Goal: Information Seeking & Learning: Learn about a topic

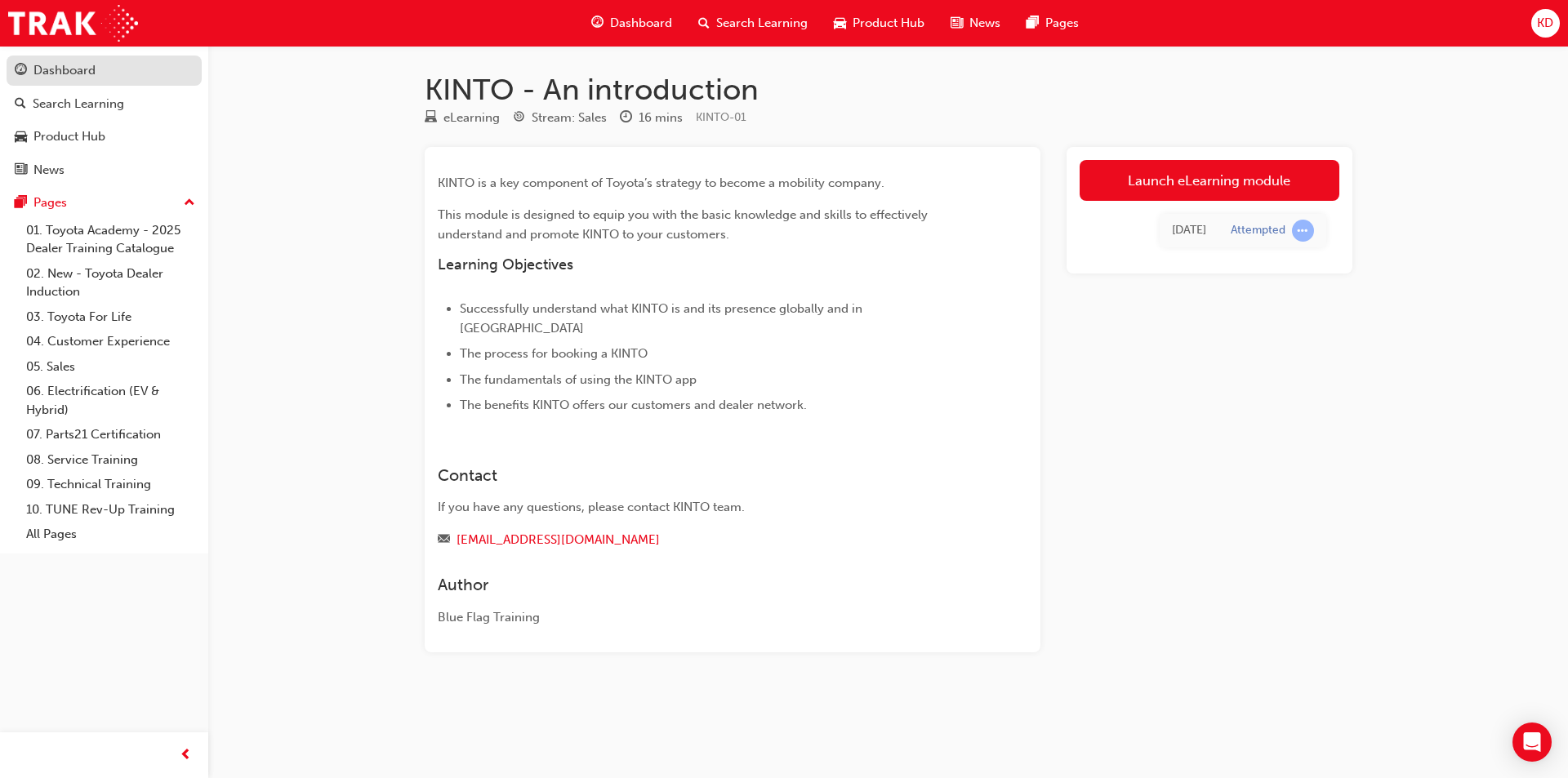
click at [88, 67] on div "Dashboard" at bounding box center [64, 71] width 62 height 19
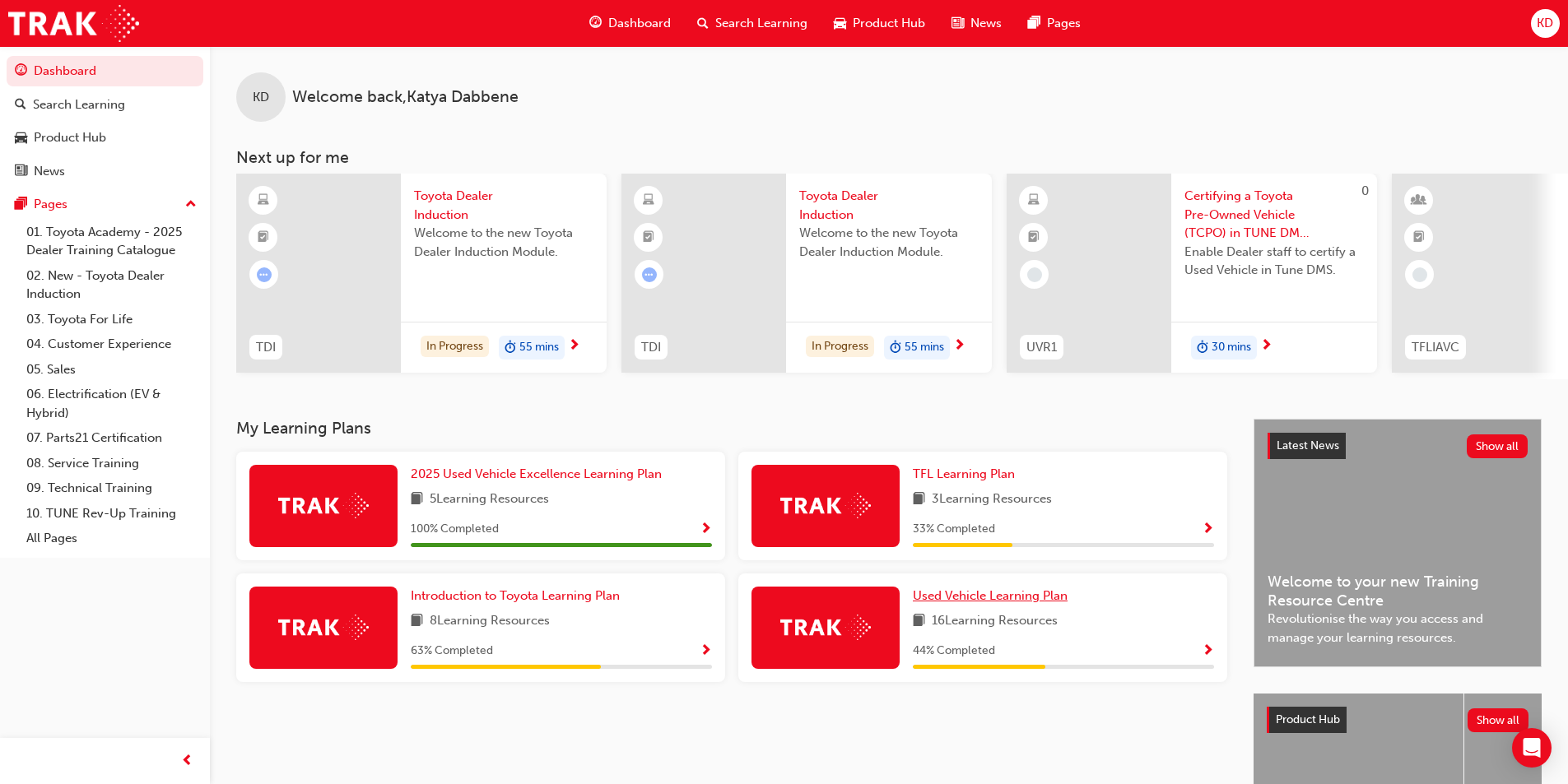
click at [967, 603] on span "Used Vehicle Learning Plan" at bounding box center [990, 596] width 154 height 15
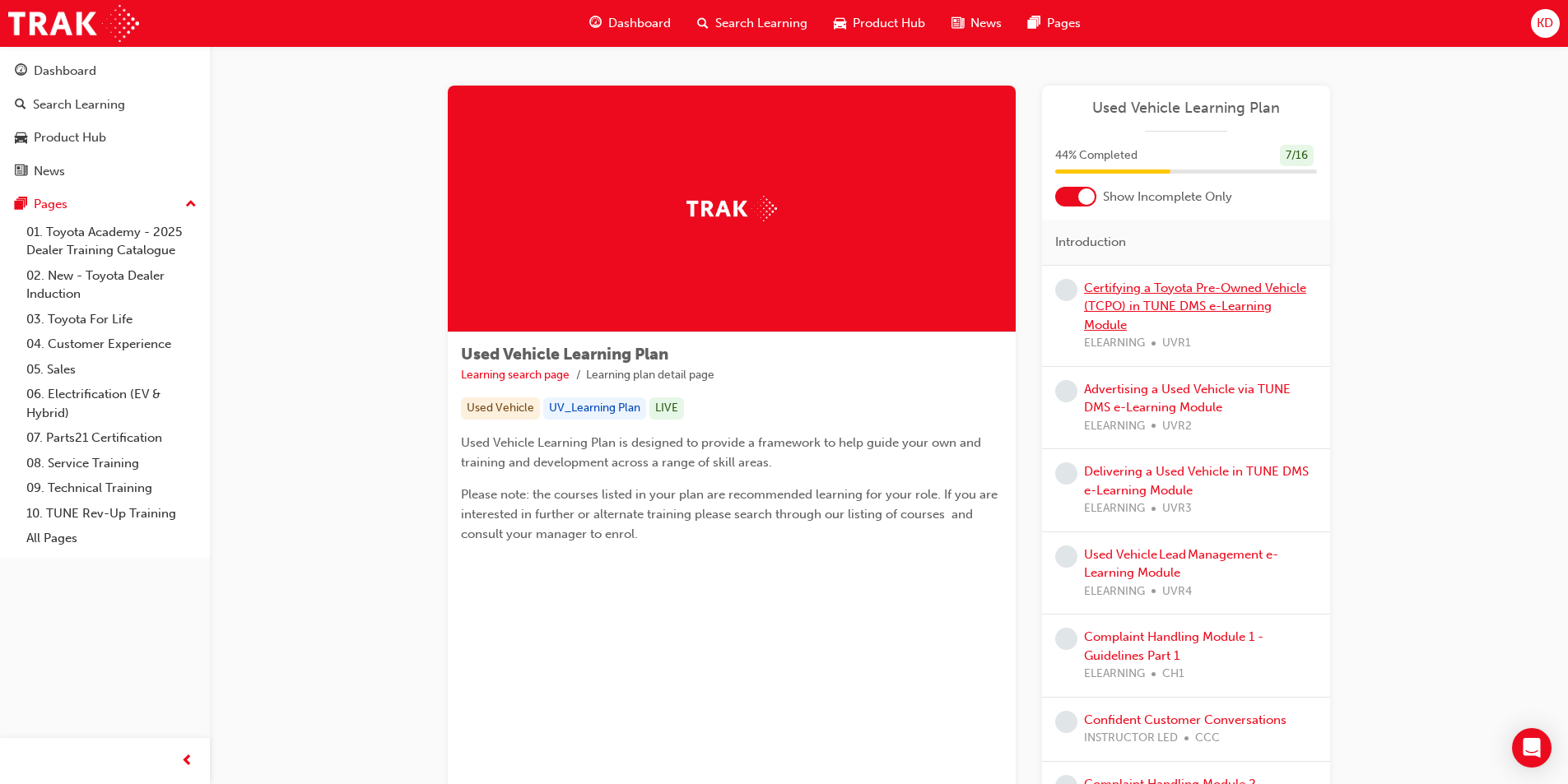
click at [1195, 301] on link "Certifying a Toyota Pre-Owned Vehicle (TCPO) in TUNE DMS e-Learning Module" at bounding box center [1195, 306] width 222 height 52
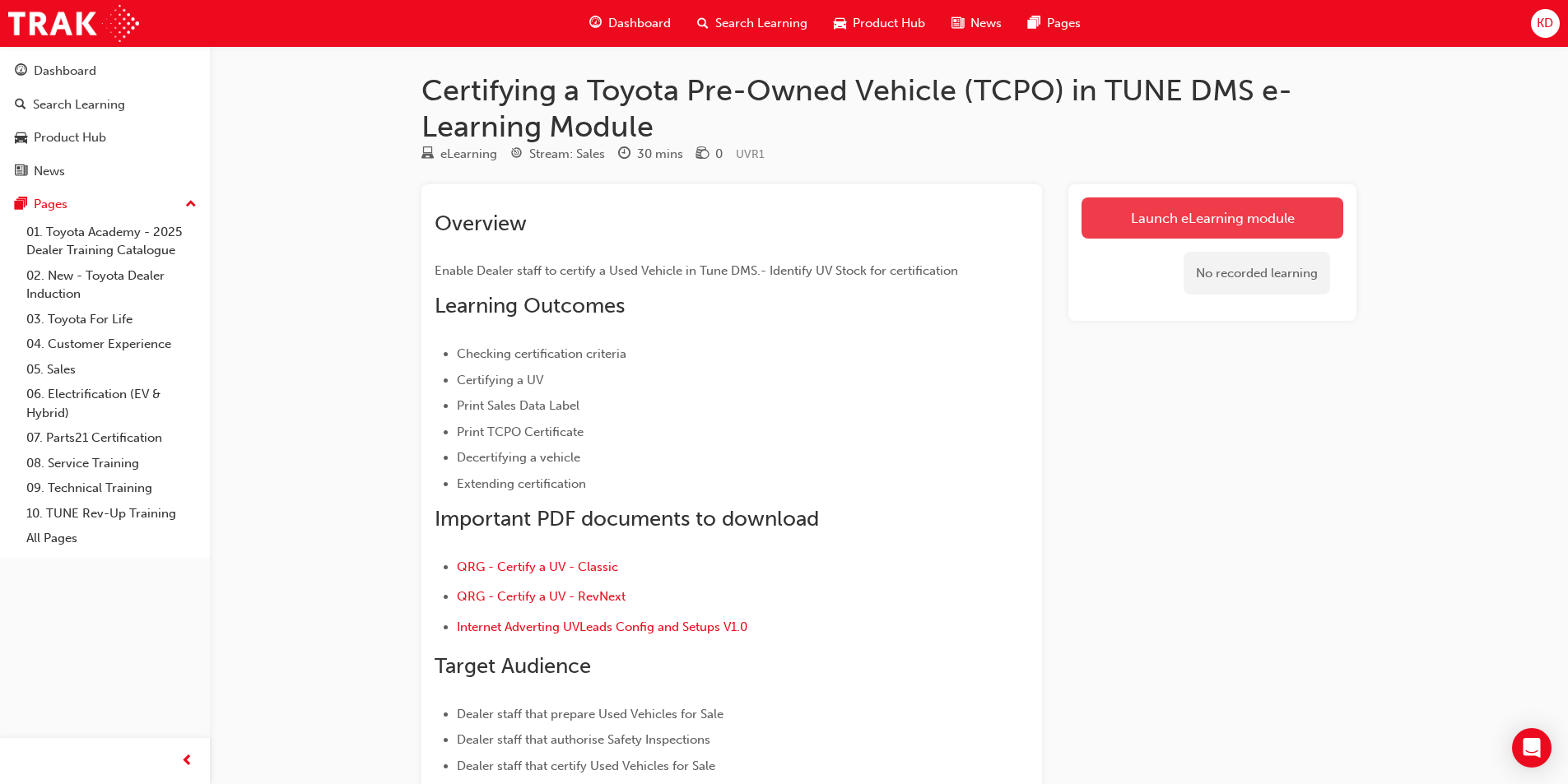
click at [1173, 227] on link "Launch eLearning module" at bounding box center [1212, 218] width 262 height 41
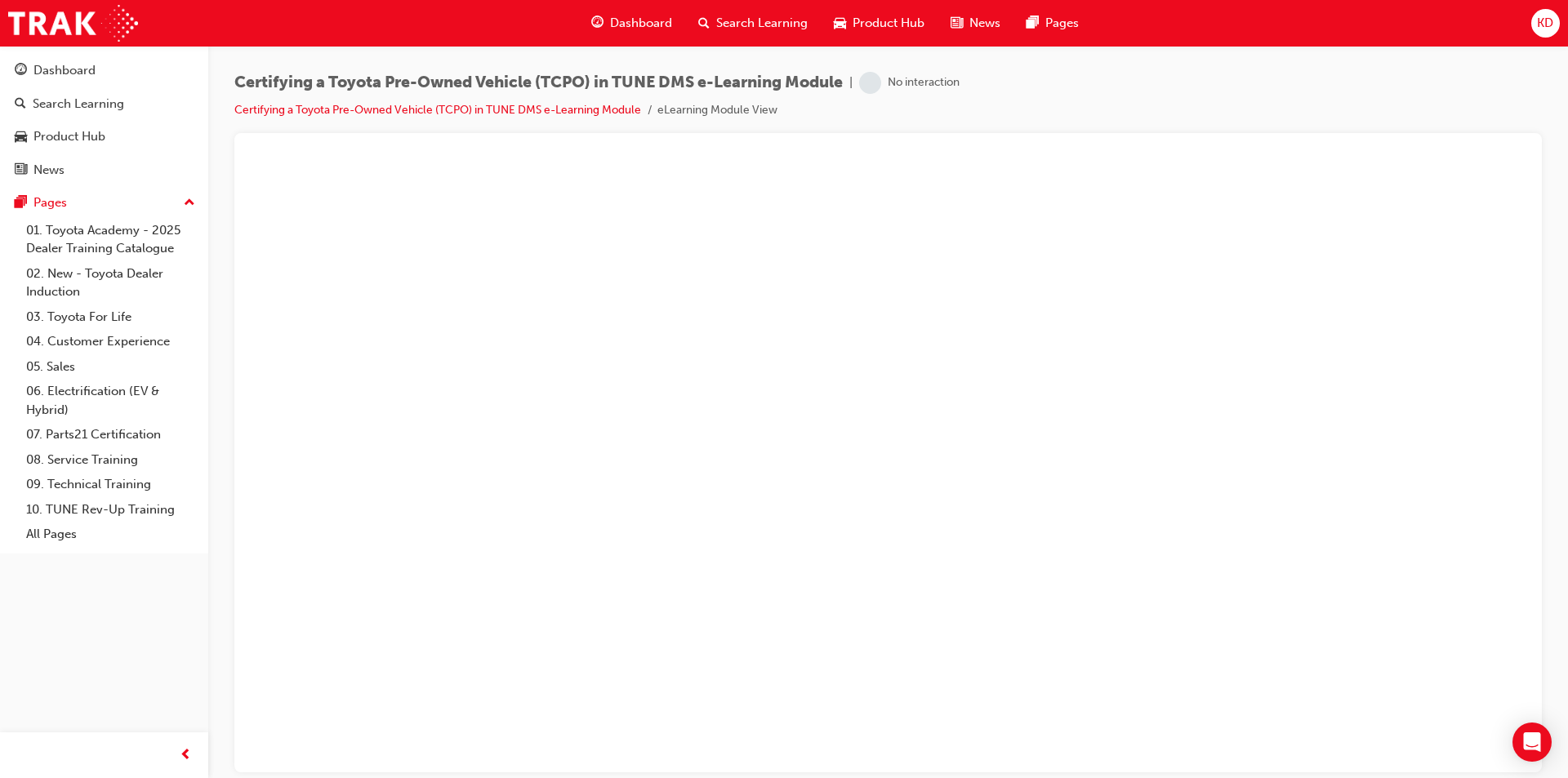
click at [1545, 369] on div "Certifying a Toyota Pre-Owned Vehicle (TCPO) in TUNE DMS e-Learning Module | No…" at bounding box center [888, 391] width 1360 height 691
click at [100, 72] on div "Dashboard" at bounding box center [104, 71] width 178 height 21
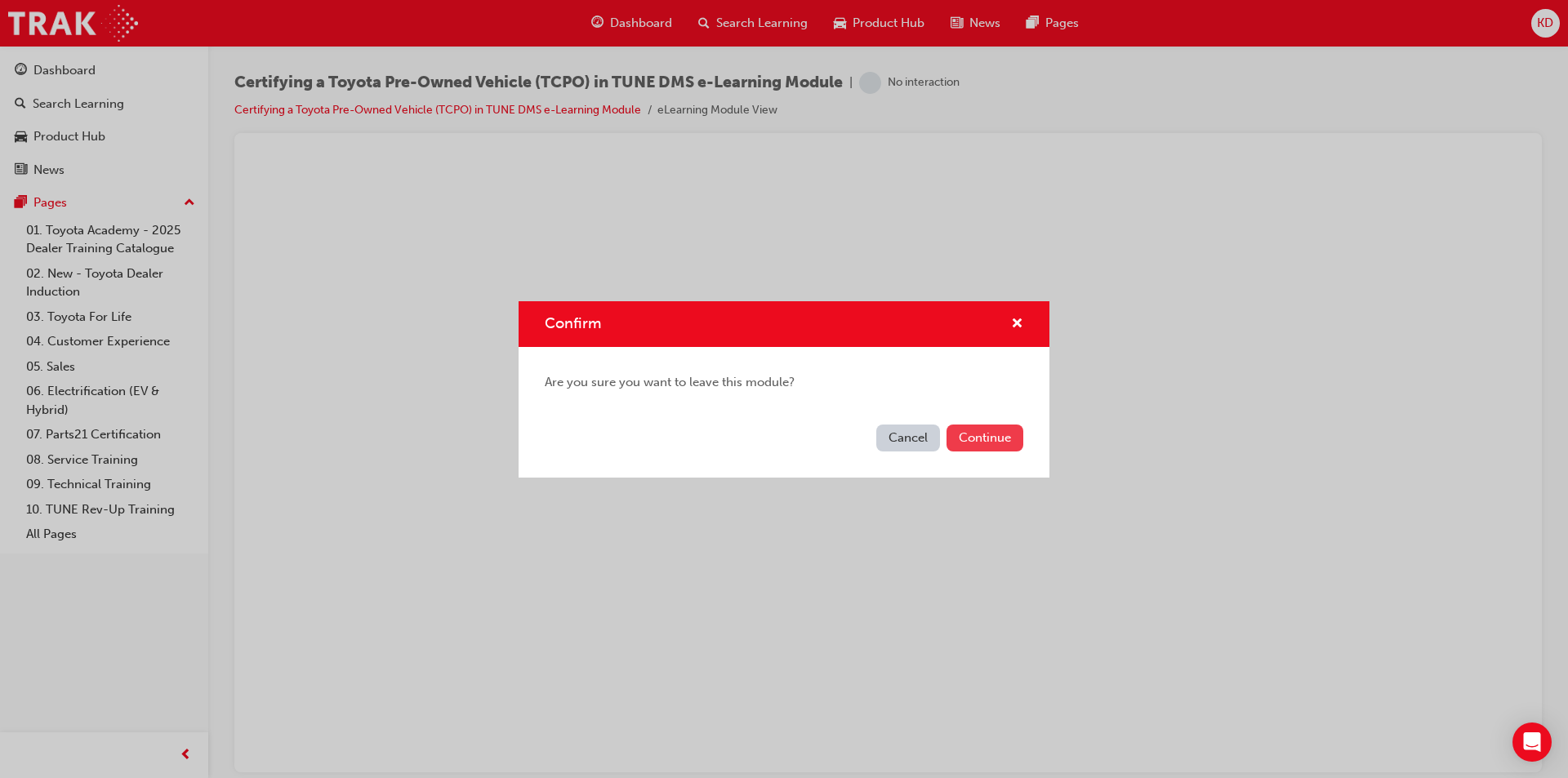
click at [994, 438] on button "Continue" at bounding box center [985, 437] width 77 height 27
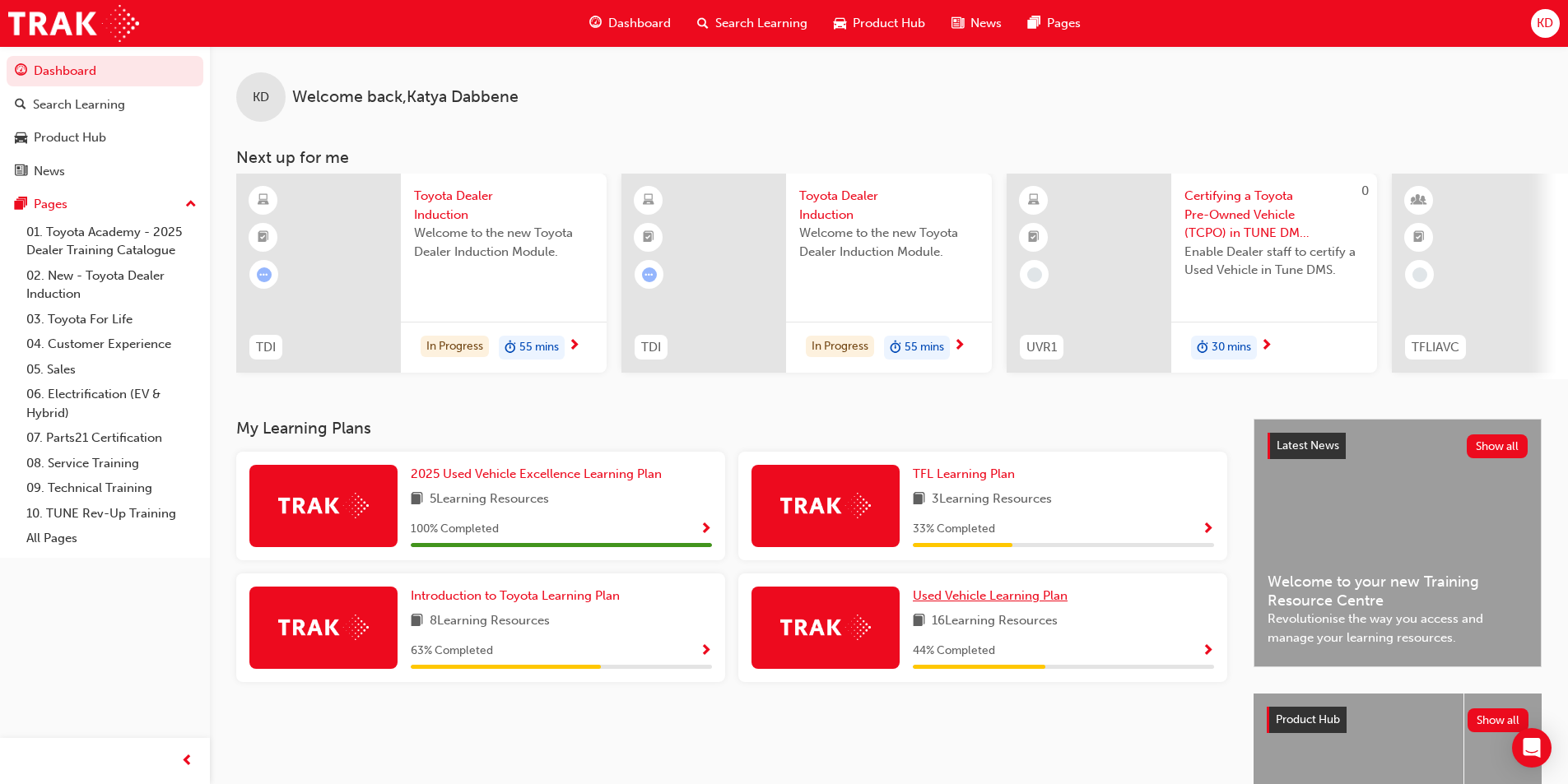
click at [965, 601] on span "Used Vehicle Learning Plan" at bounding box center [990, 596] width 154 height 15
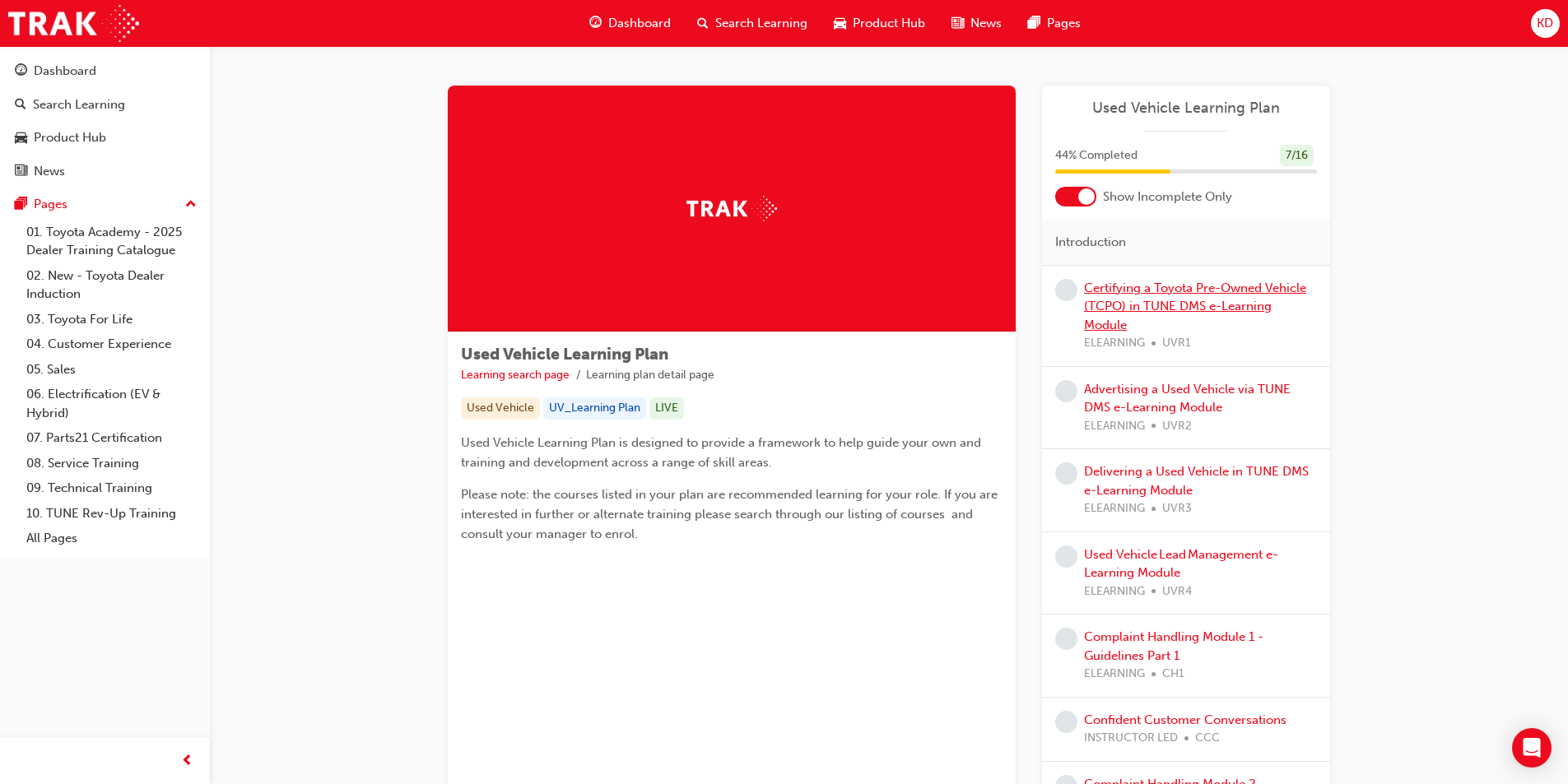
click at [1139, 287] on link "Certifying a Toyota Pre-Owned Vehicle (TCPO) in TUNE DMS e-Learning Module" at bounding box center [1195, 306] width 222 height 52
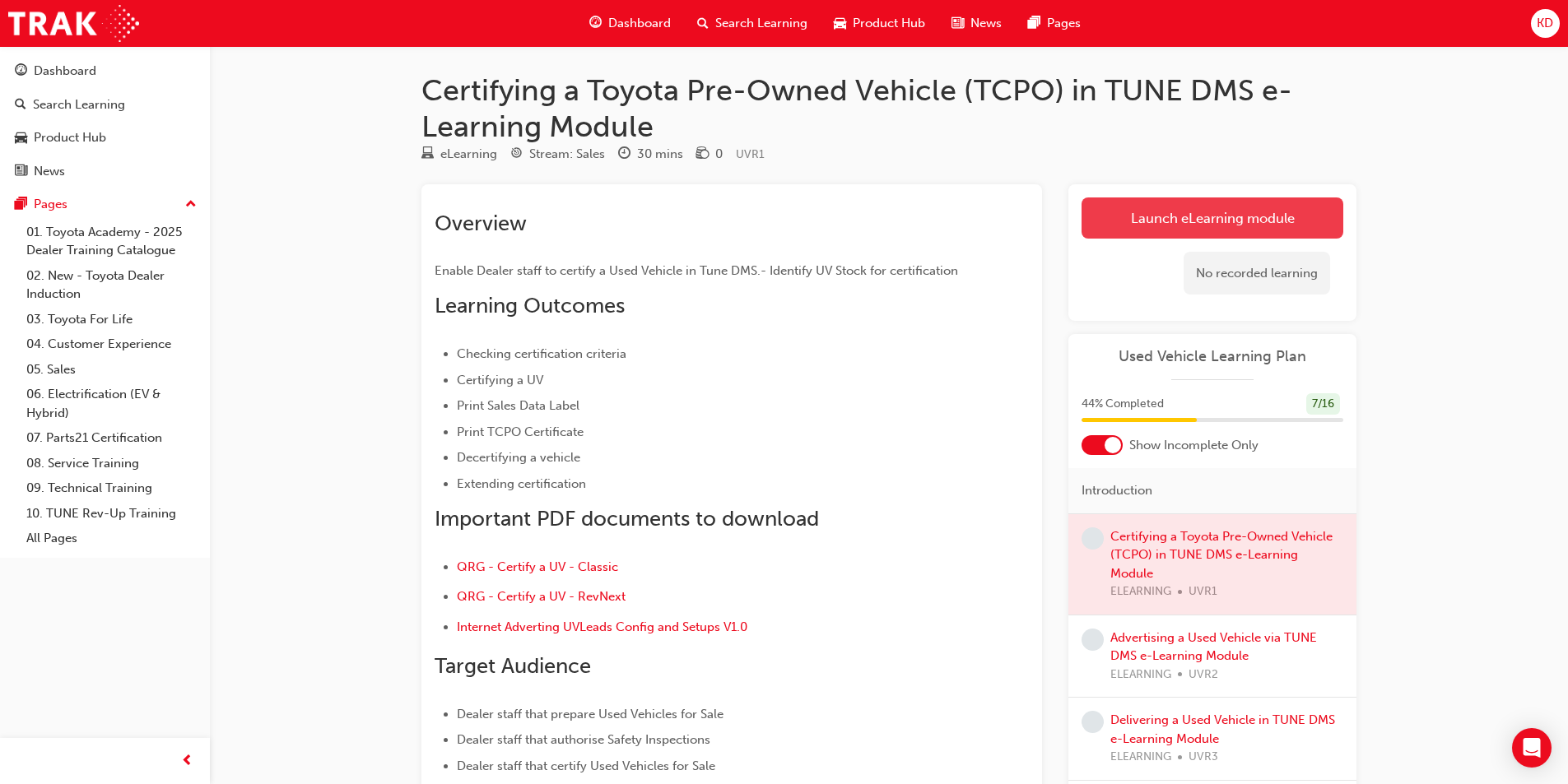
click at [1183, 215] on link "Launch eLearning module" at bounding box center [1212, 218] width 262 height 41
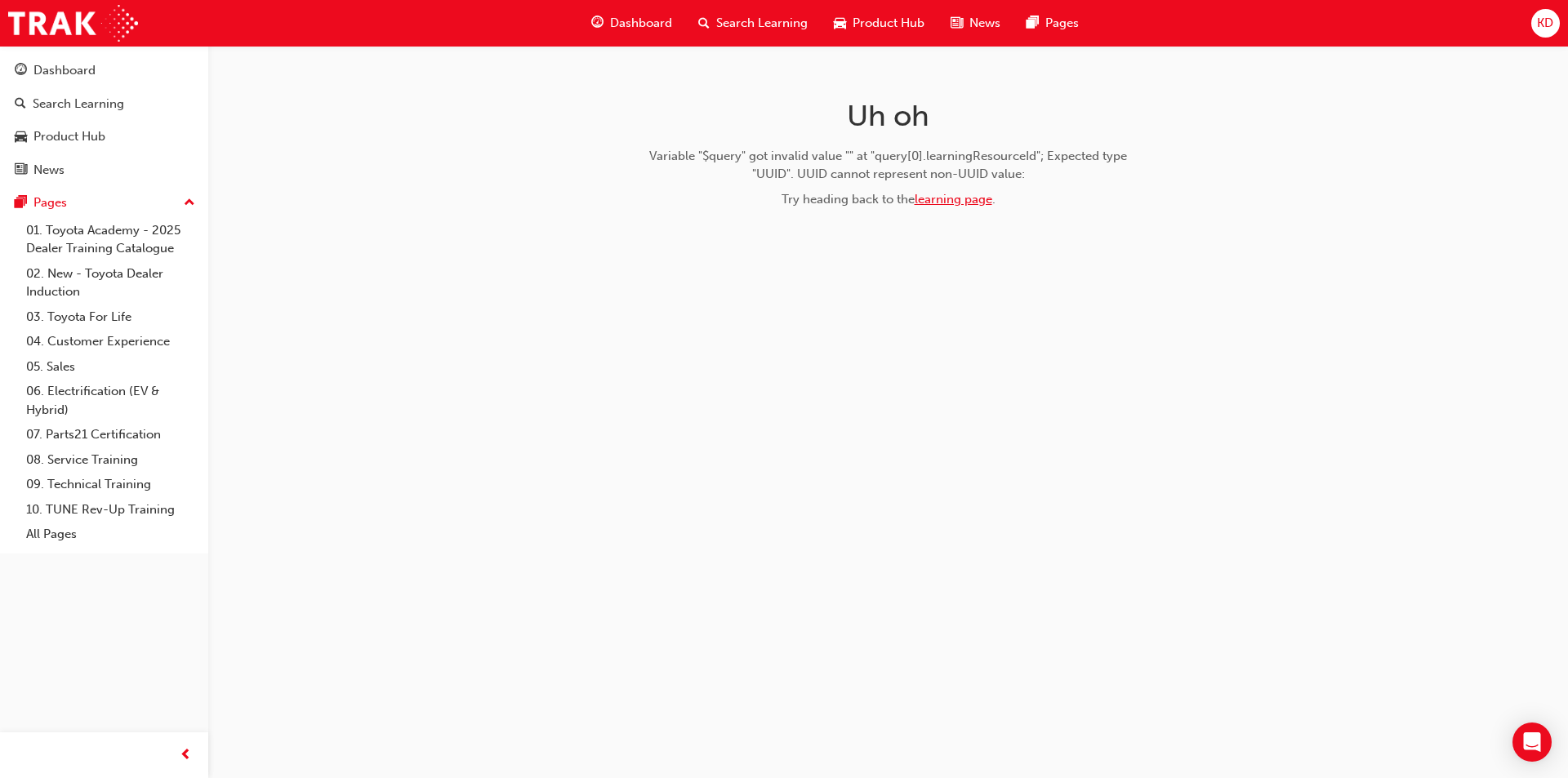
click at [952, 200] on link "learning page" at bounding box center [953, 199] width 78 height 15
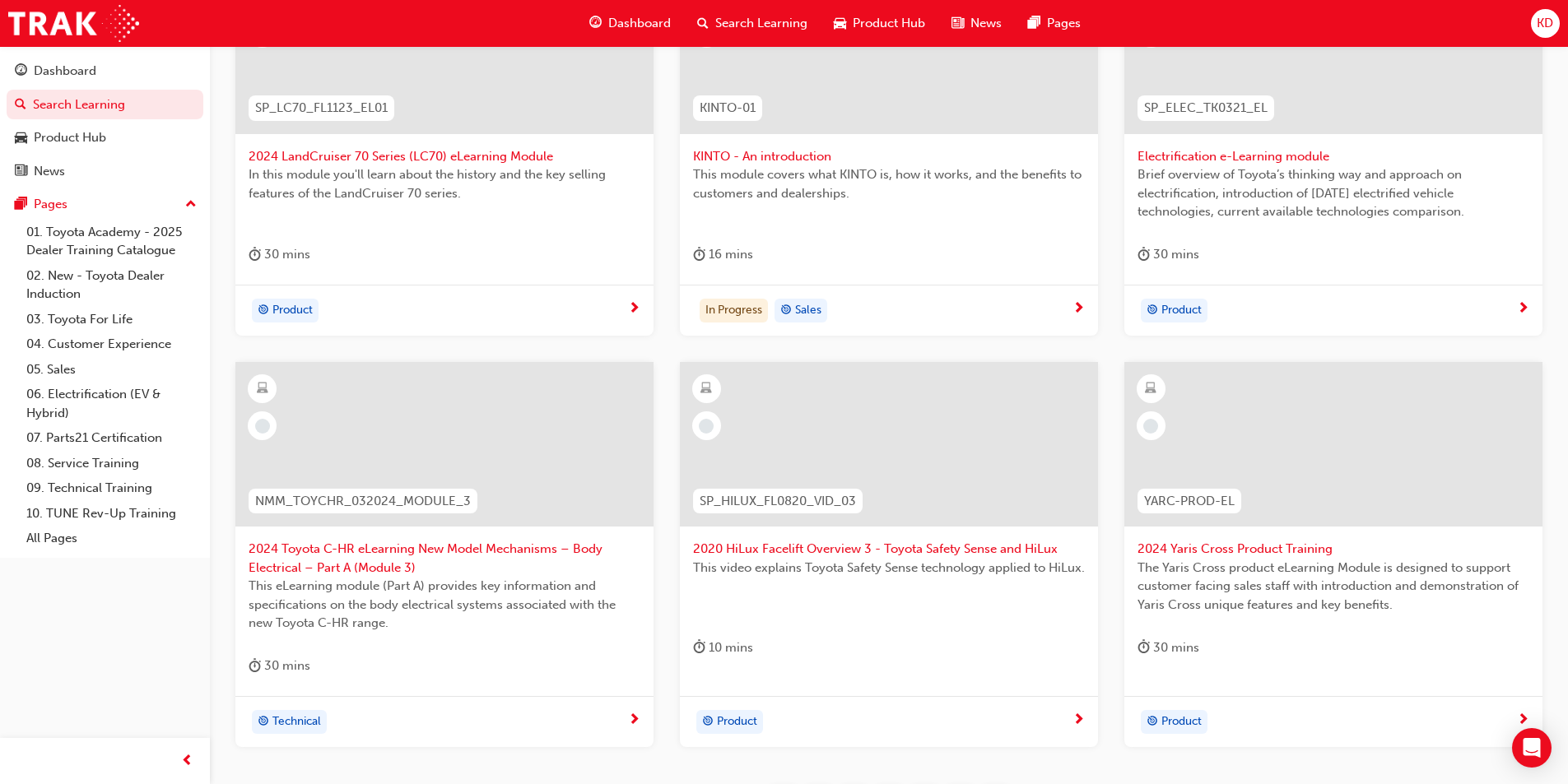
scroll to position [576, 0]
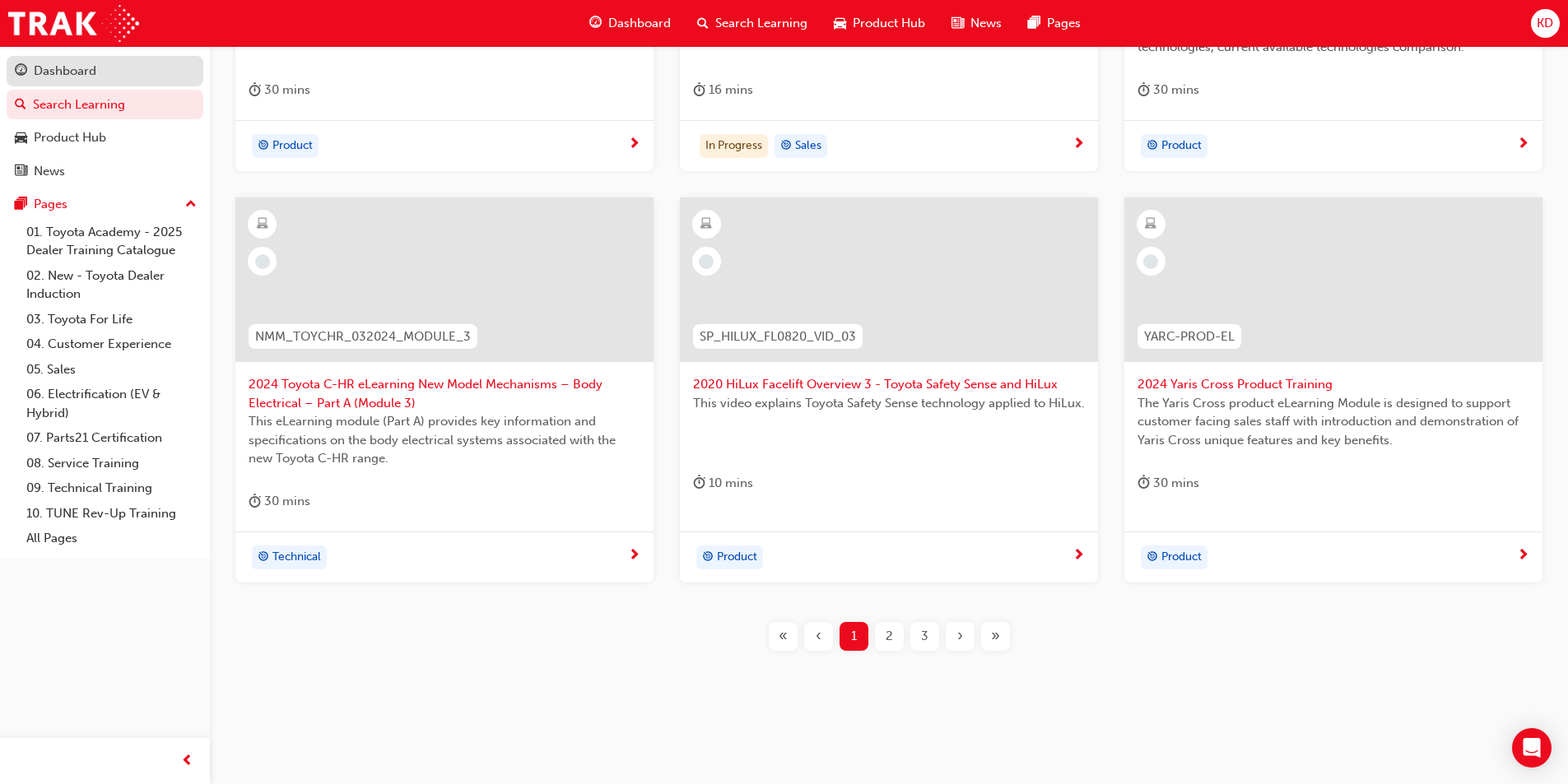
click at [107, 68] on div "Dashboard" at bounding box center [105, 72] width 180 height 21
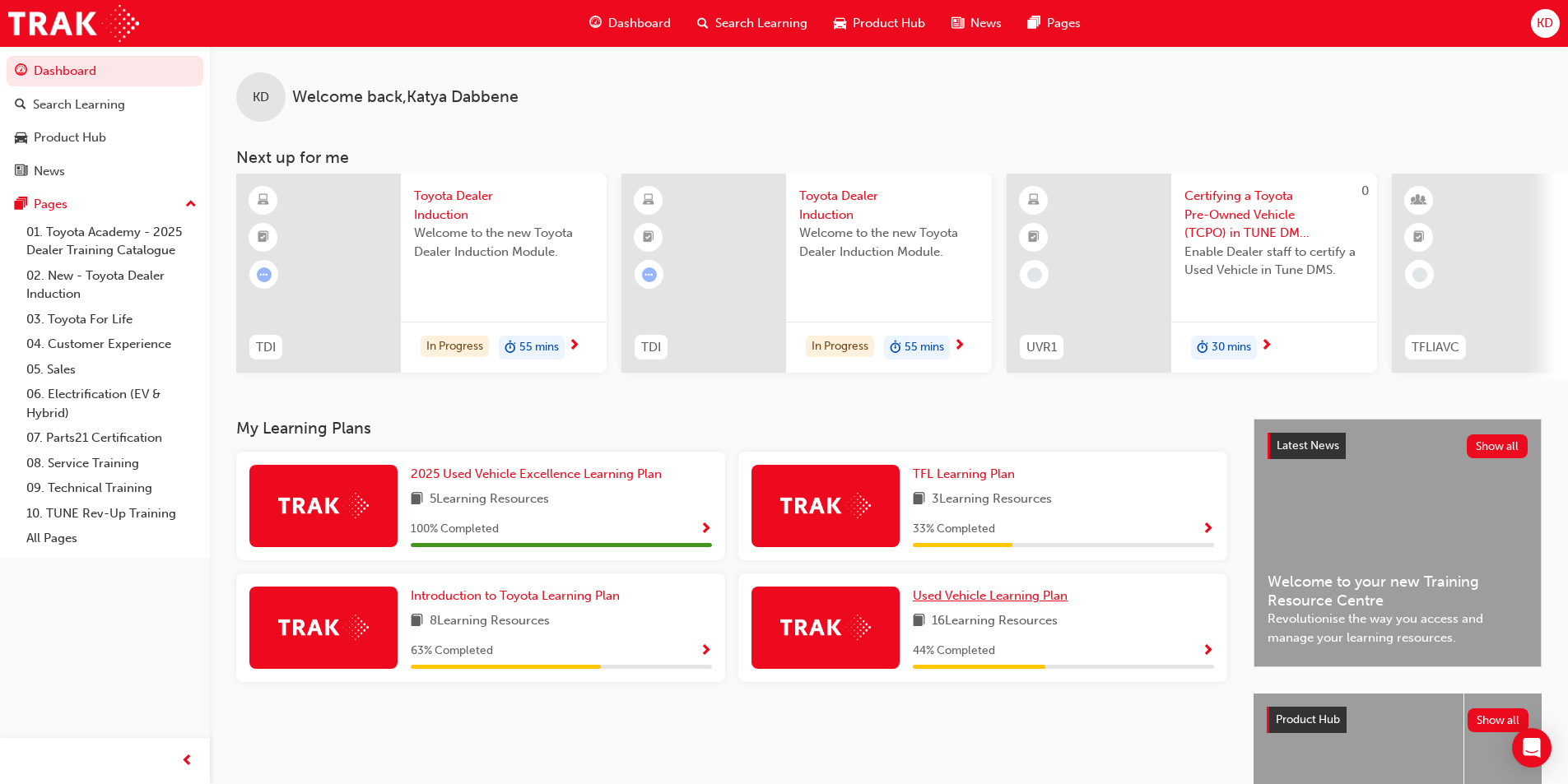
click at [993, 603] on span "Used Vehicle Learning Plan" at bounding box center [990, 596] width 154 height 15
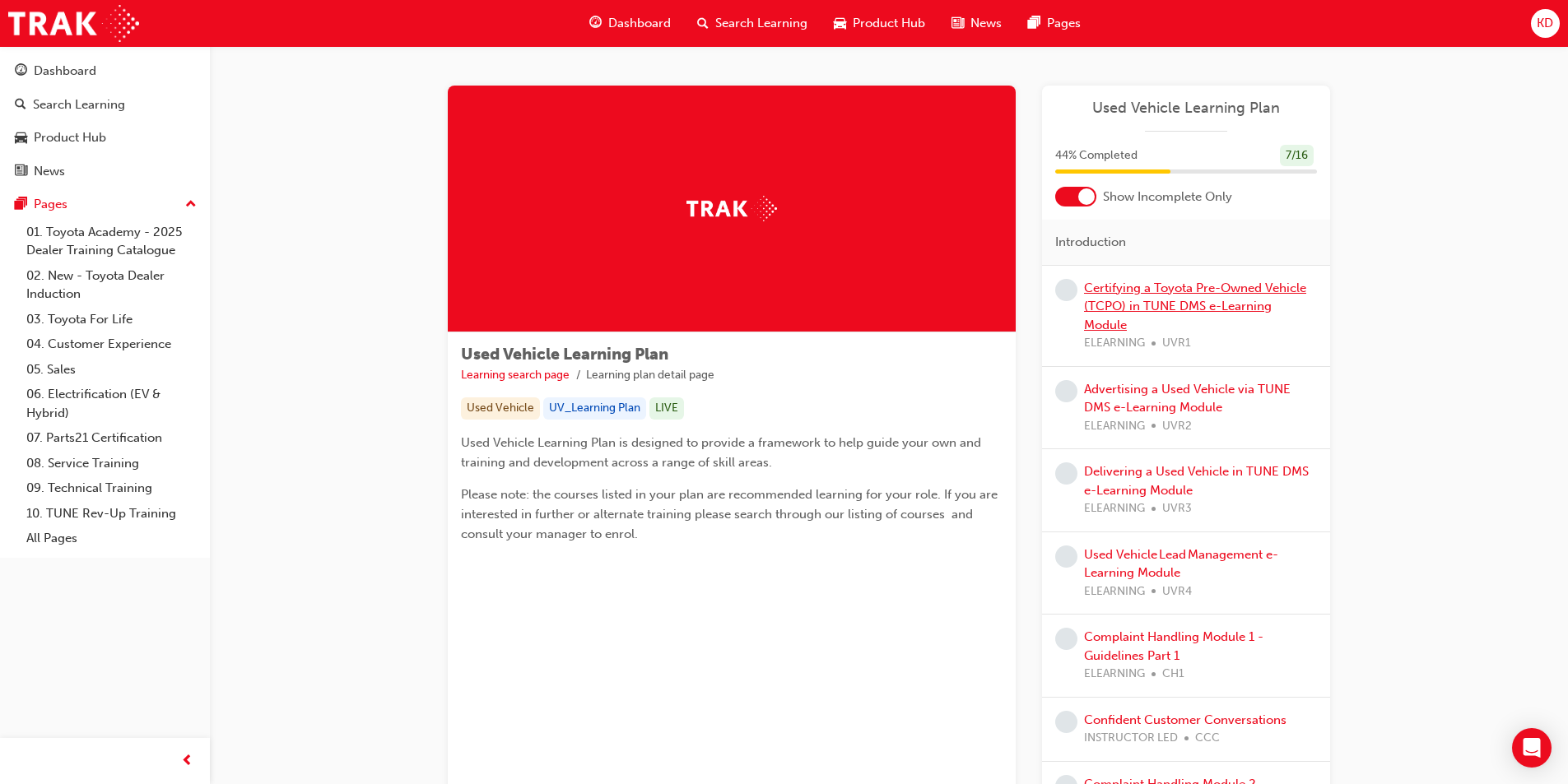
click at [1160, 286] on link "Certifying a Toyota Pre-Owned Vehicle (TCPO) in TUNE DMS e-Learning Module" at bounding box center [1195, 306] width 222 height 52
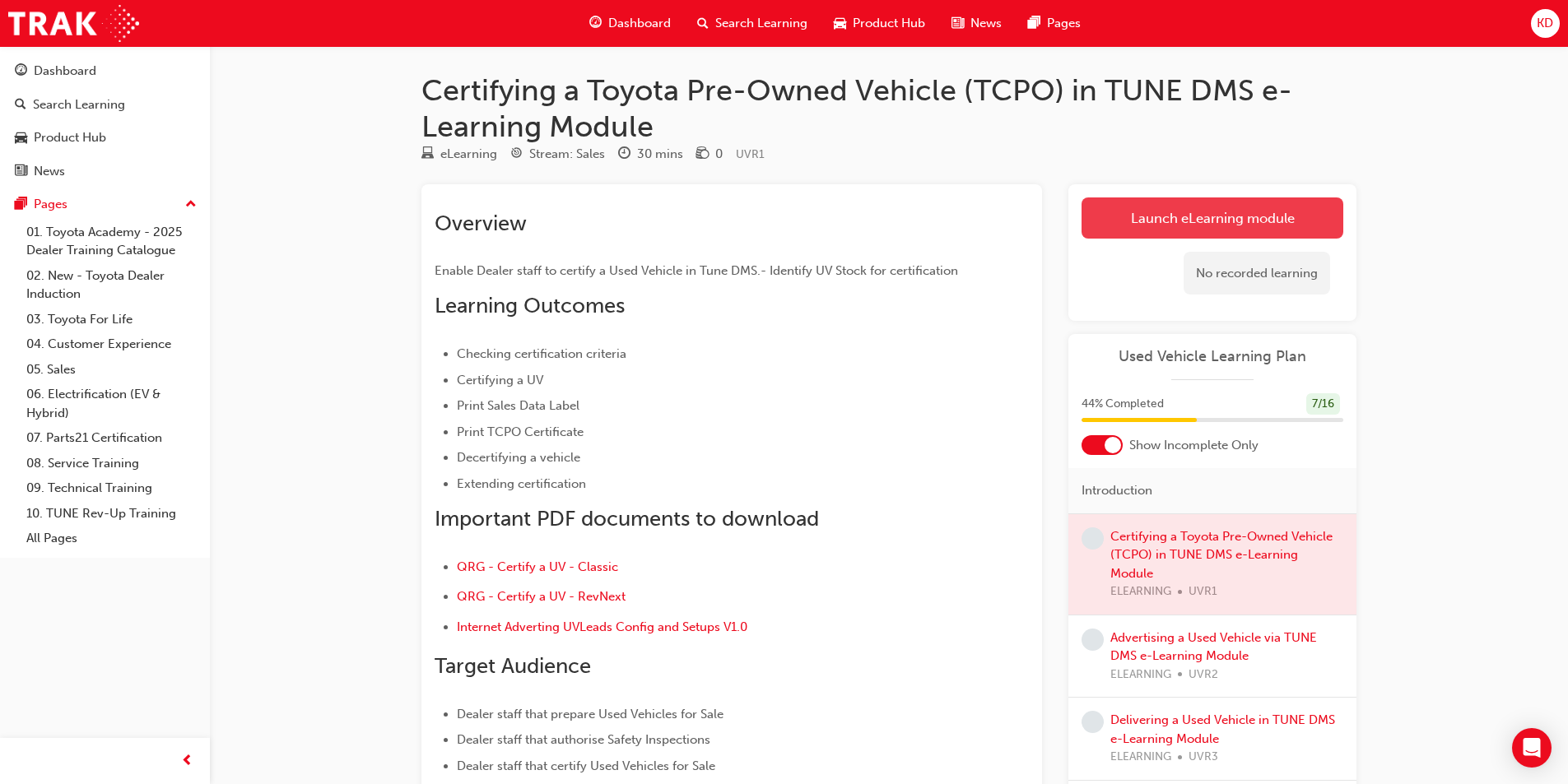
click at [1179, 209] on link "Launch eLearning module" at bounding box center [1212, 218] width 262 height 41
click at [1196, 656] on link "Advertising a Used Vehicle via TUNE DMS e-Learning Module" at bounding box center [1213, 647] width 206 height 34
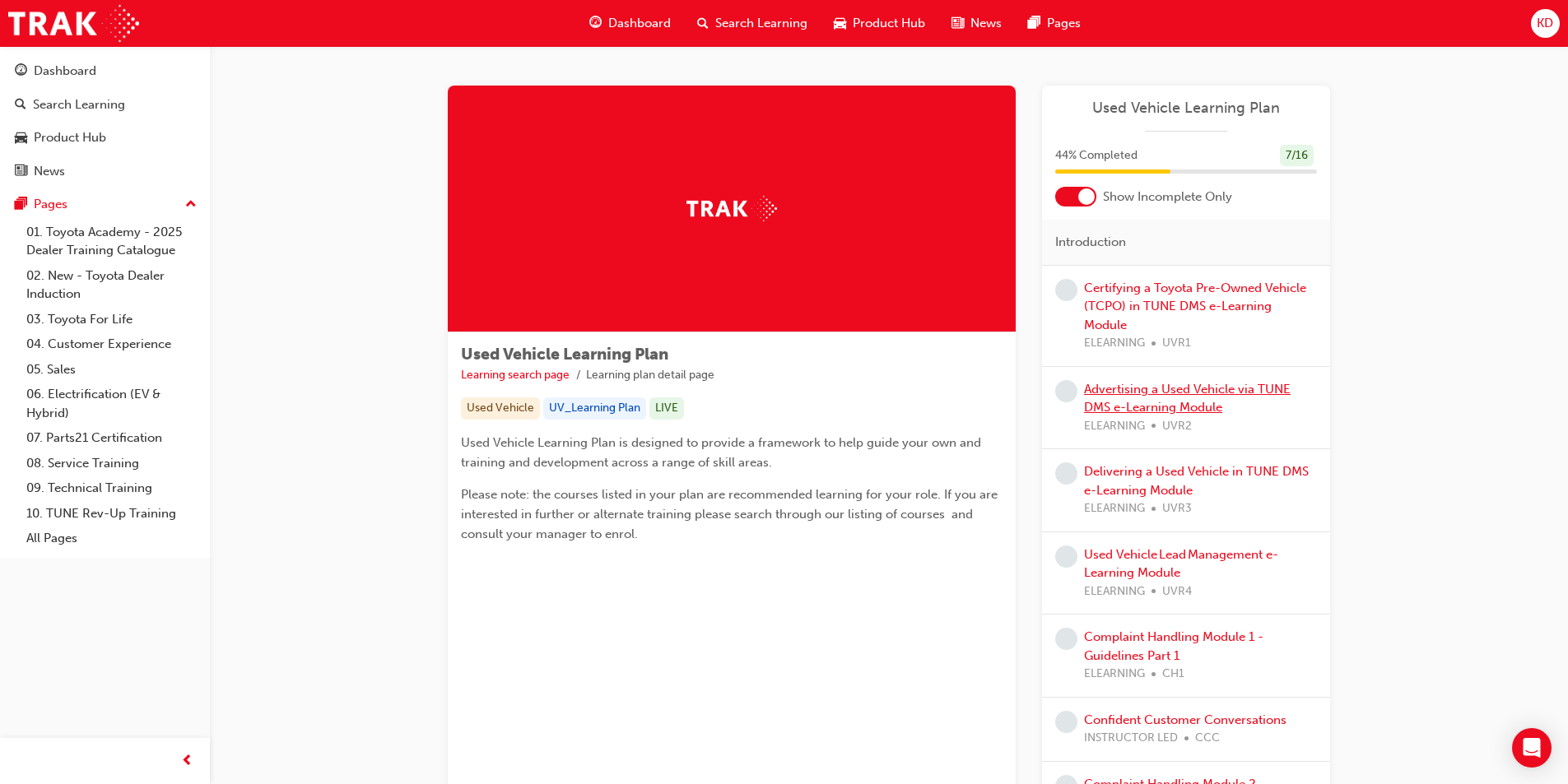
click at [1184, 381] on link "Advertising a Used Vehicle via TUNE DMS e-Learning Module" at bounding box center [1187, 398] width 206 height 34
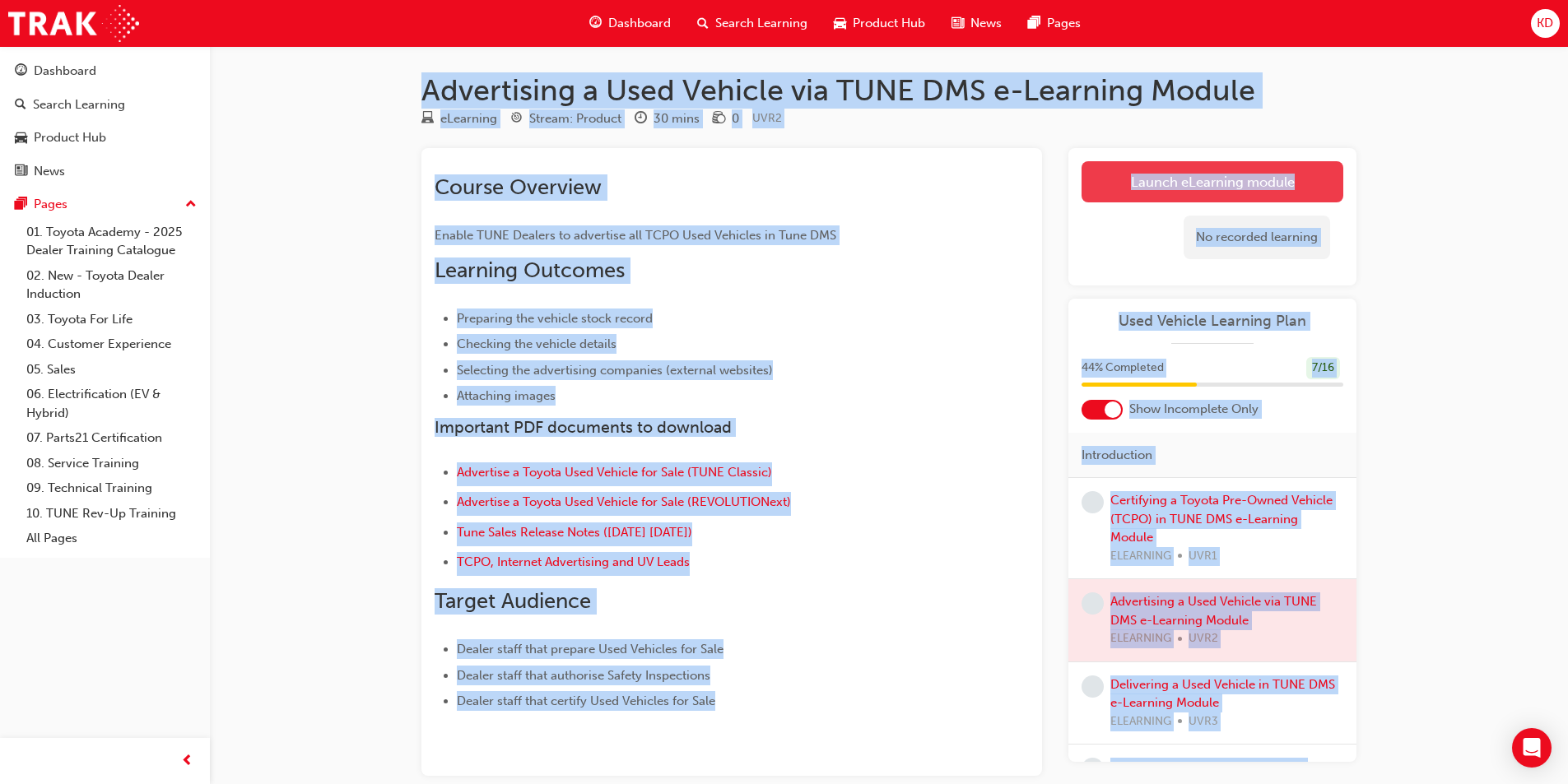
click at [1177, 168] on link "Launch eLearning module" at bounding box center [1212, 182] width 262 height 41
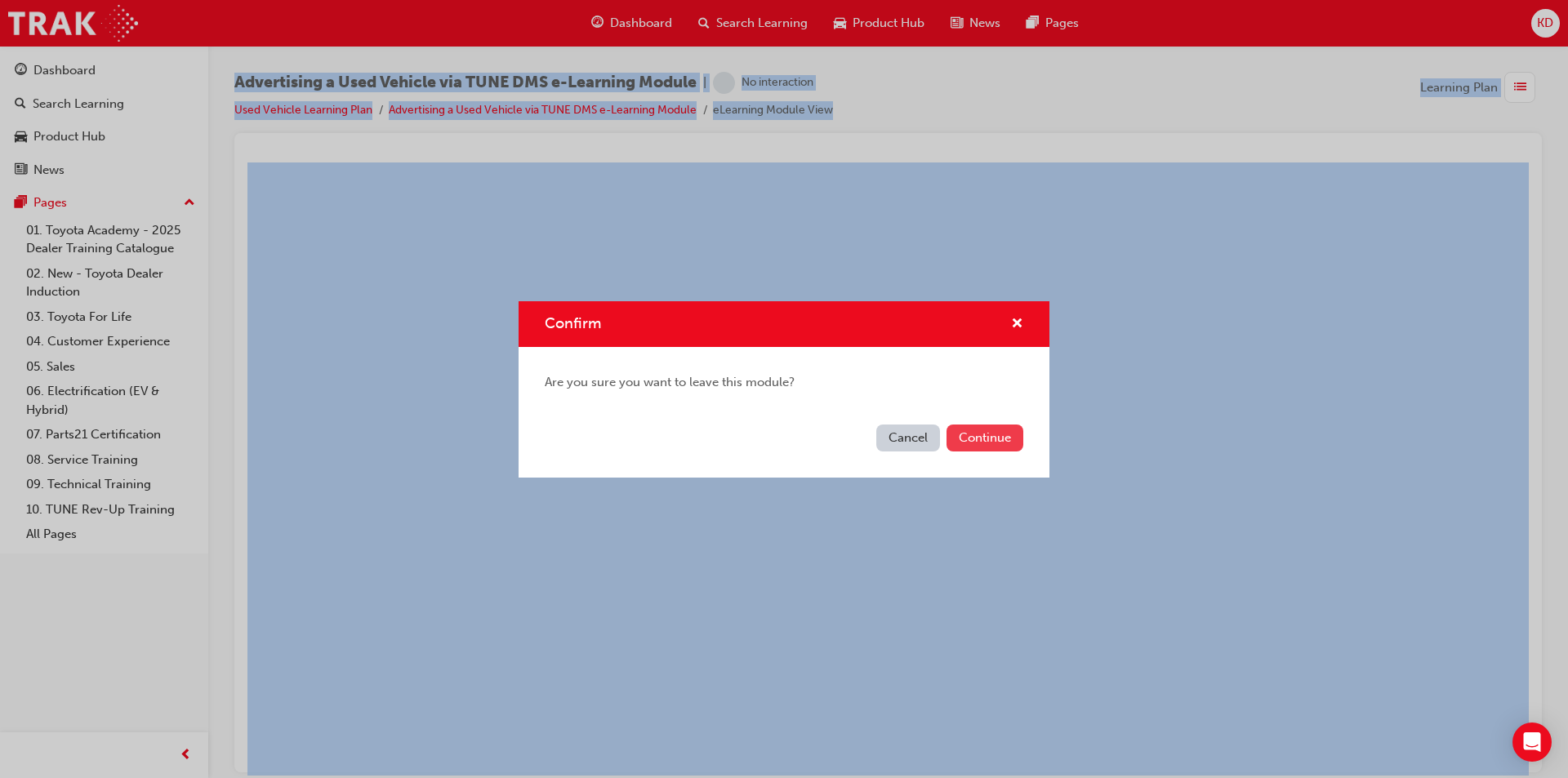
click at [1005, 446] on button "Continue" at bounding box center [985, 437] width 77 height 27
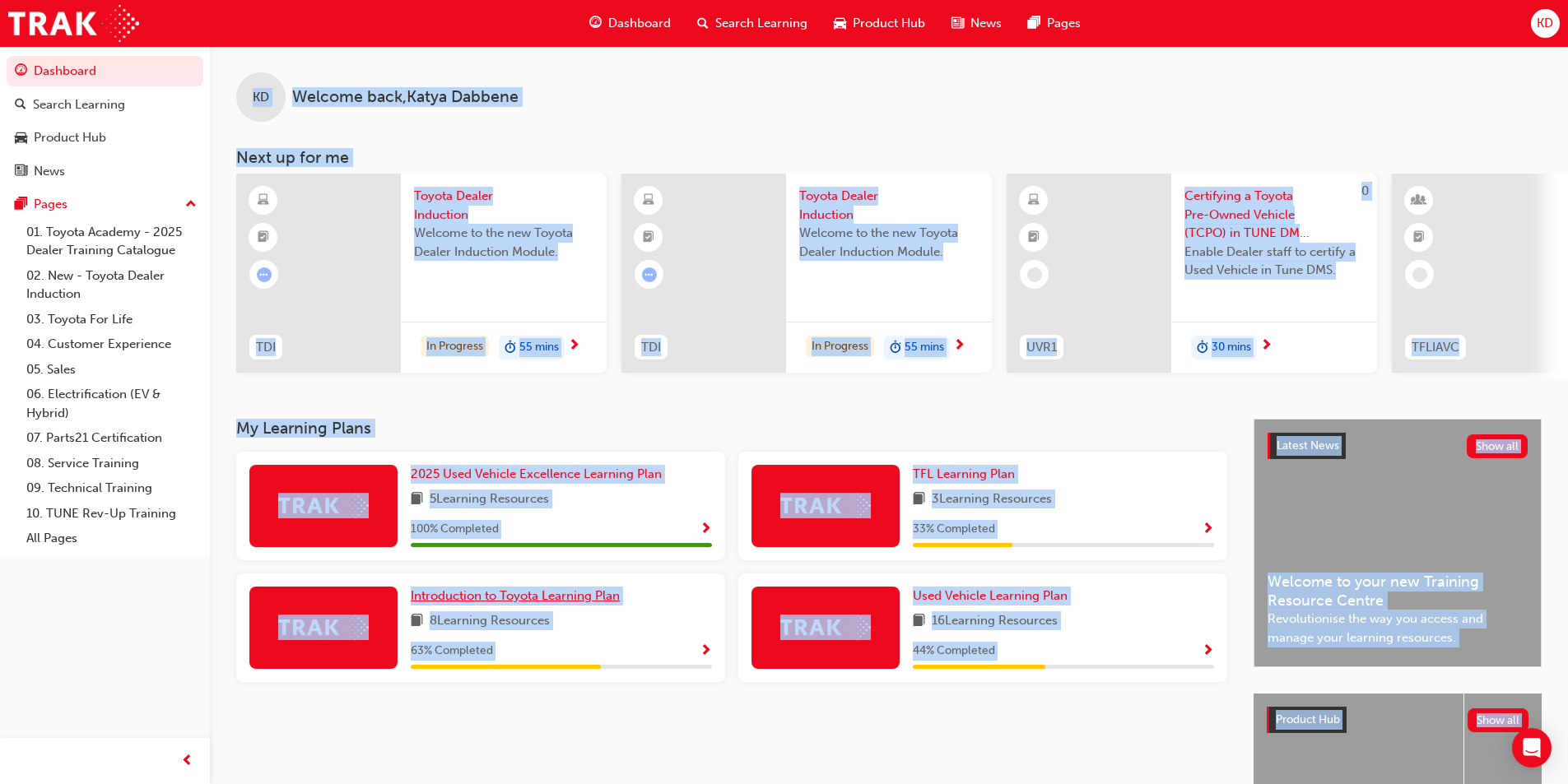
click at [548, 599] on span "Introduction to Toyota Learning Plan" at bounding box center [515, 596] width 209 height 15
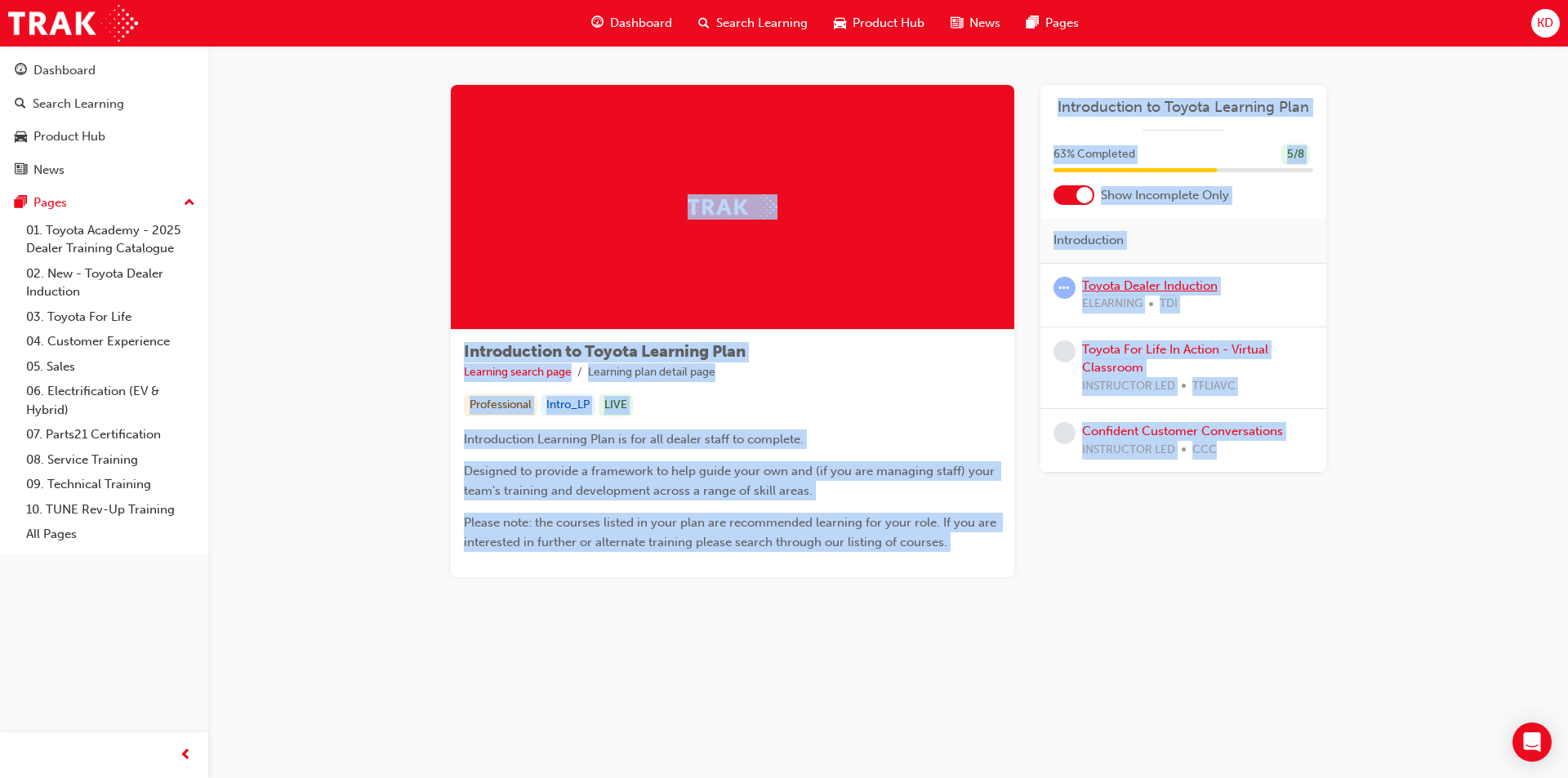
click at [1122, 282] on link "Toyota Dealer Induction" at bounding box center [1149, 286] width 135 height 15
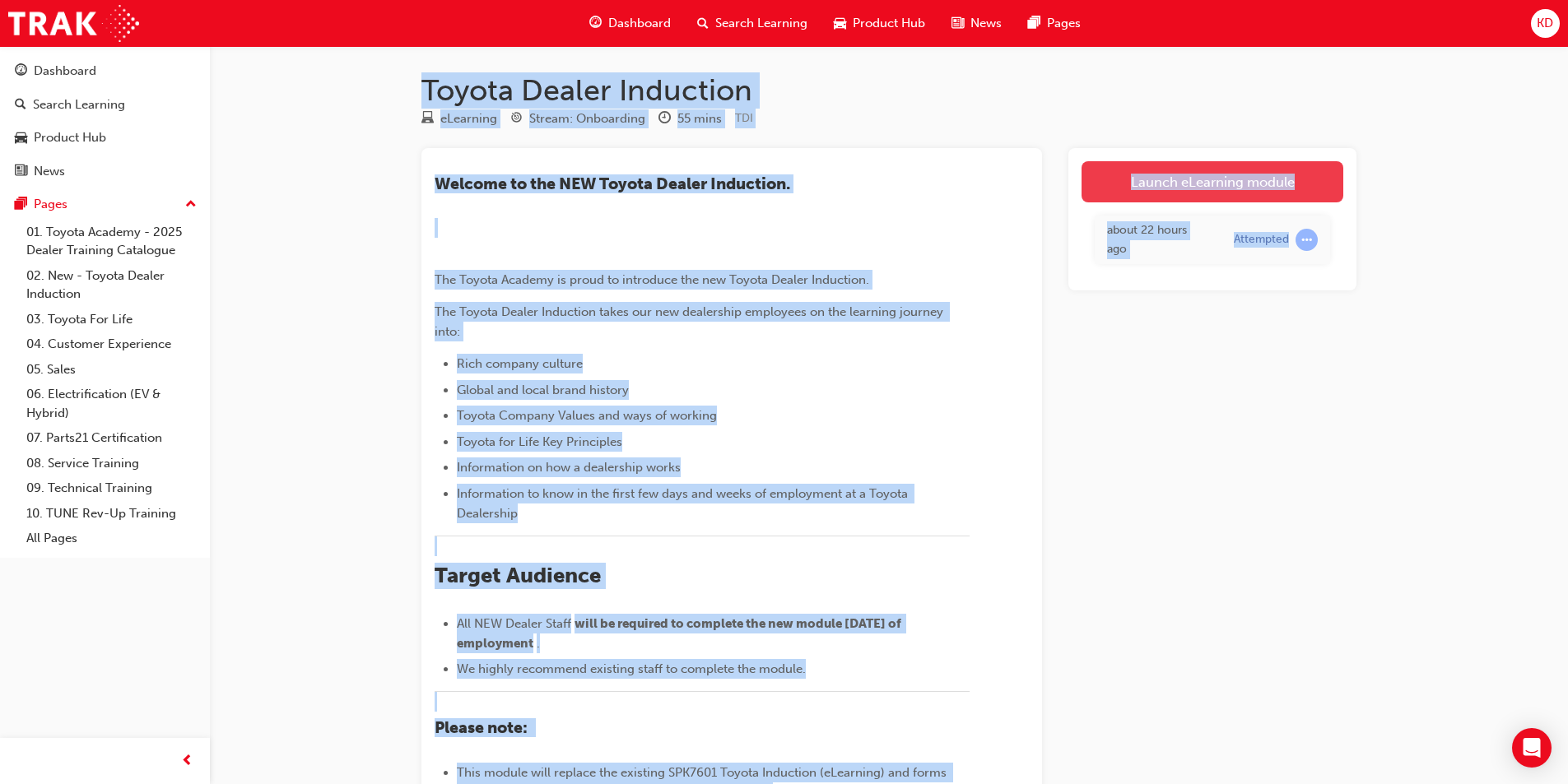
click at [1189, 192] on link "Launch eLearning module" at bounding box center [1212, 182] width 262 height 41
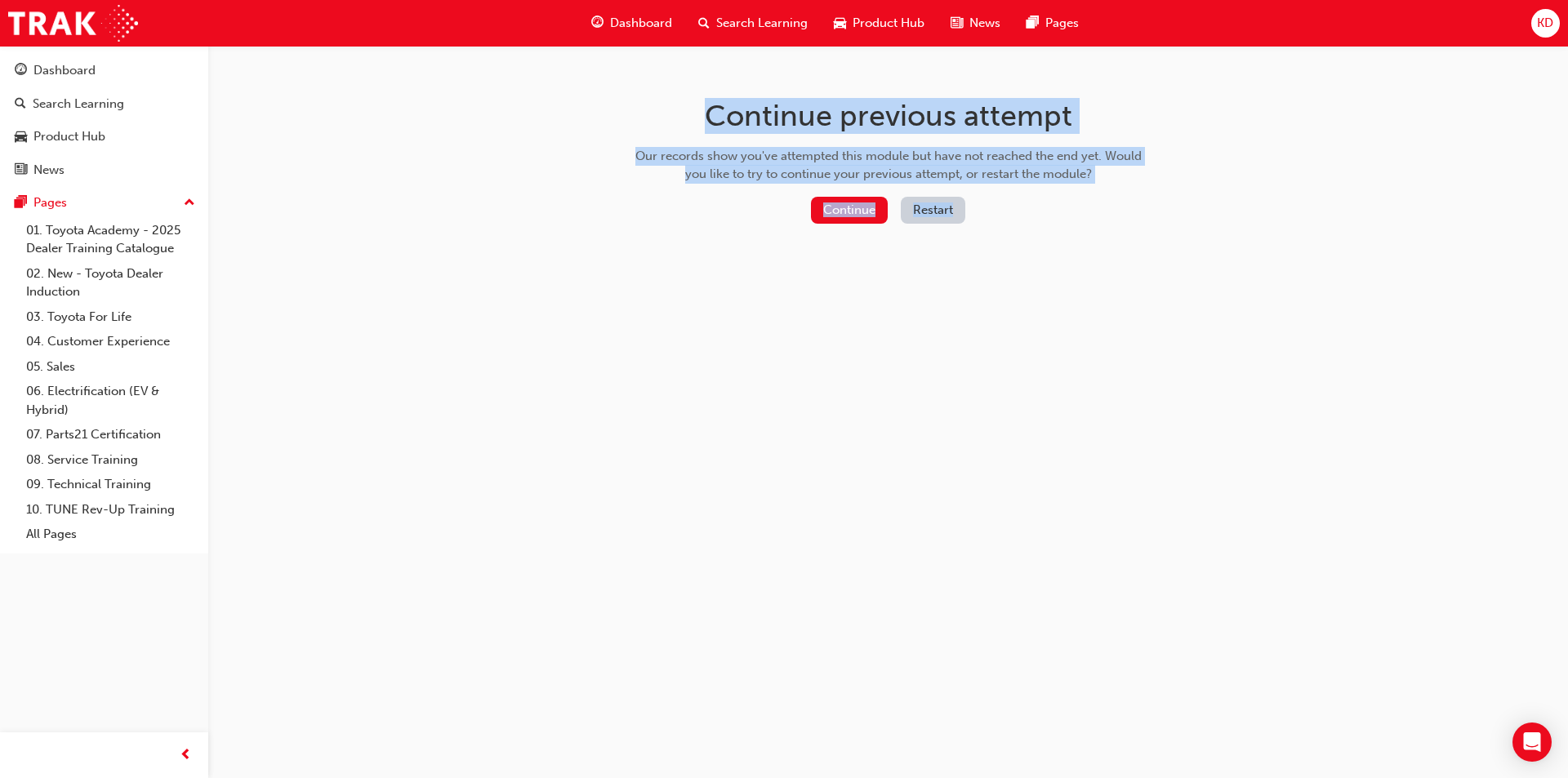
click at [929, 210] on button "Restart" at bounding box center [933, 210] width 64 height 27
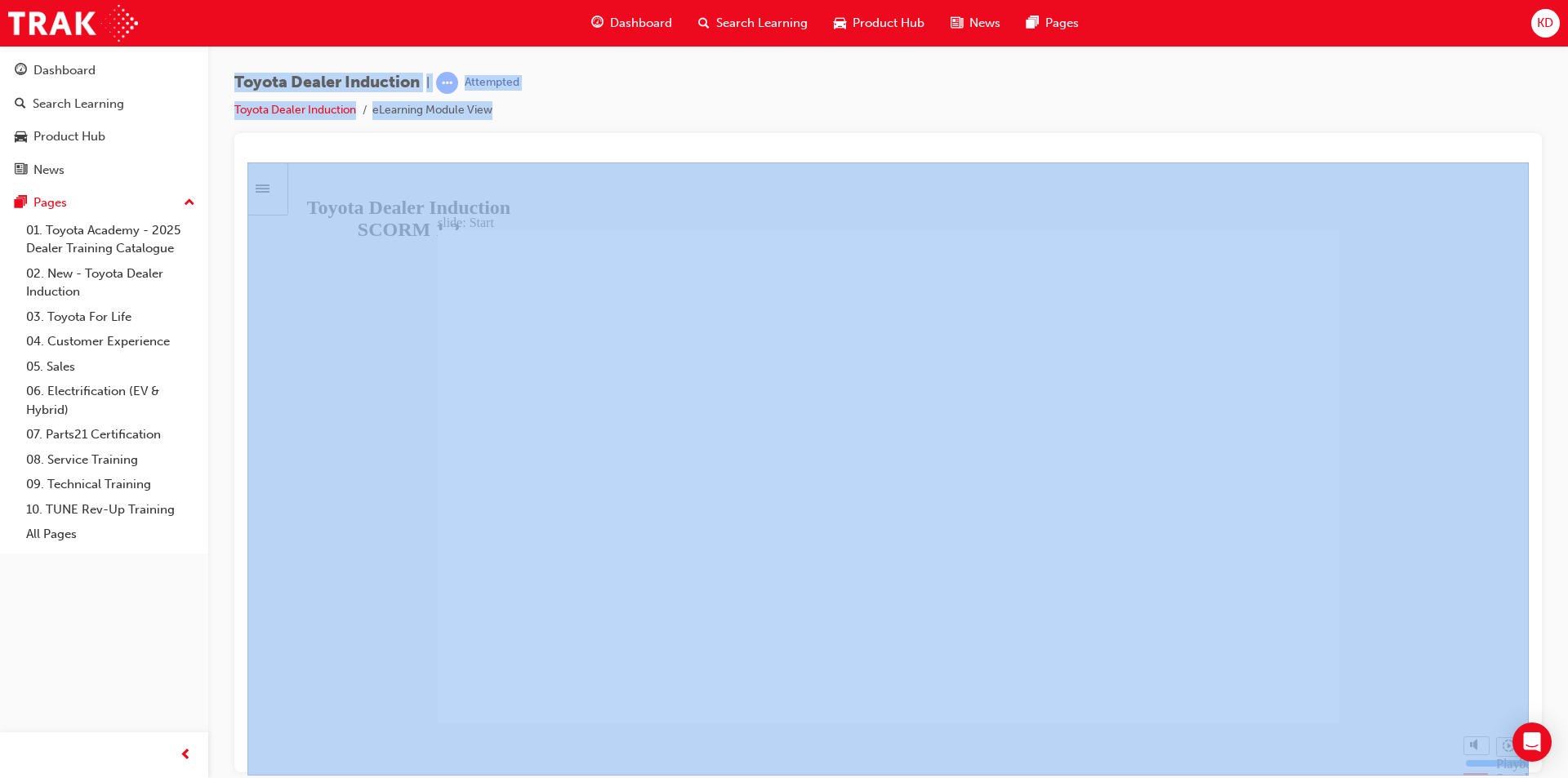
click at [851, 84] on div "Toyota Dealer Induction | Attempted Toyota Dealer Induction eLearning Module Vi…" at bounding box center [888, 103] width 1307 height 62
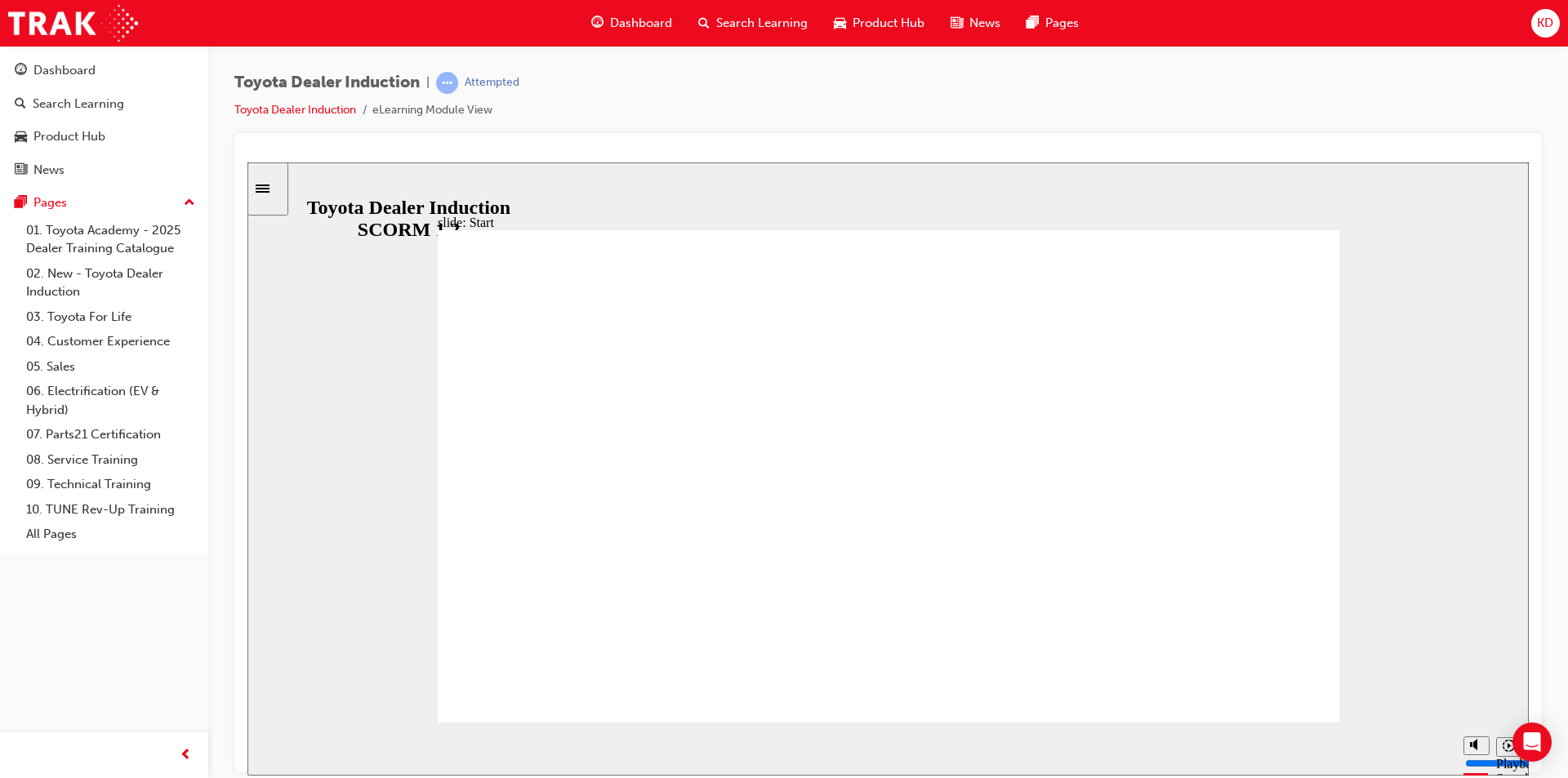
click at [972, 101] on div "Toyota Dealer Induction | Attempted Toyota Dealer Induction eLearning Module Vi…" at bounding box center [888, 103] width 1307 height 62
